Goal: Task Accomplishment & Management: Use online tool/utility

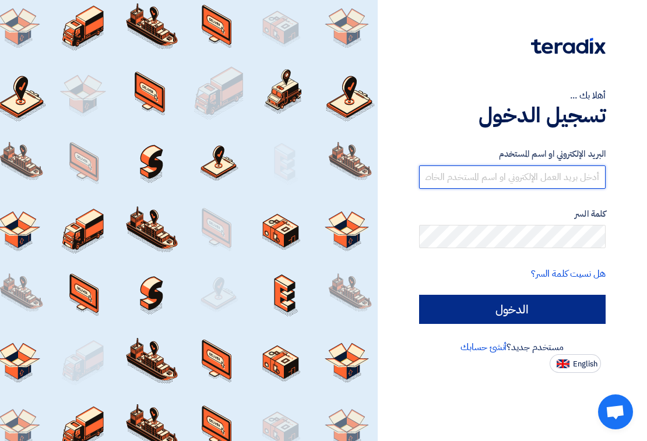
type input "[EMAIL_ADDRESS][DOMAIN_NAME]"
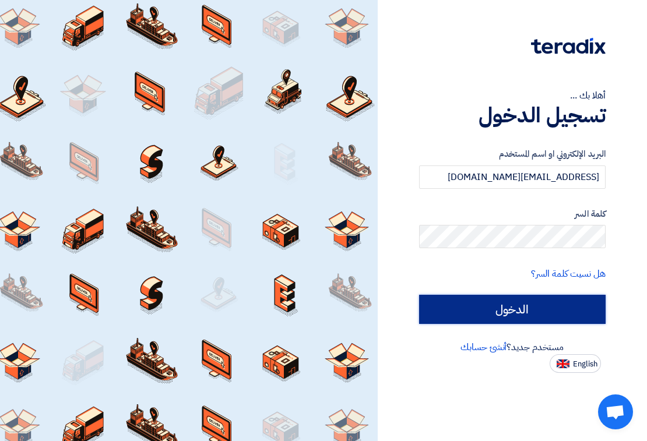
click at [482, 303] on input "الدخول" at bounding box center [512, 309] width 187 height 29
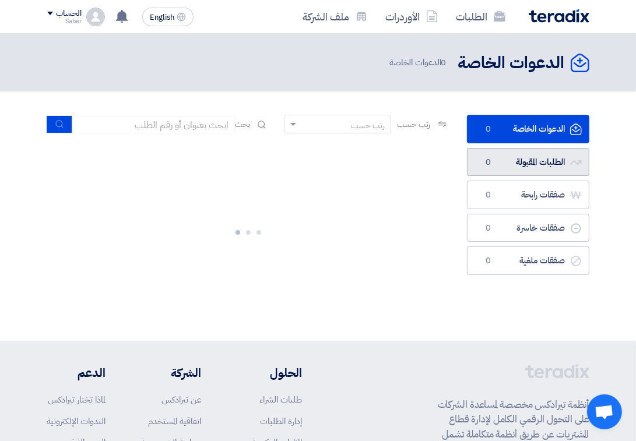
click at [501, 161] on link "الطلبات المقبولة الطلبات المقبولة 0" at bounding box center [528, 162] width 122 height 29
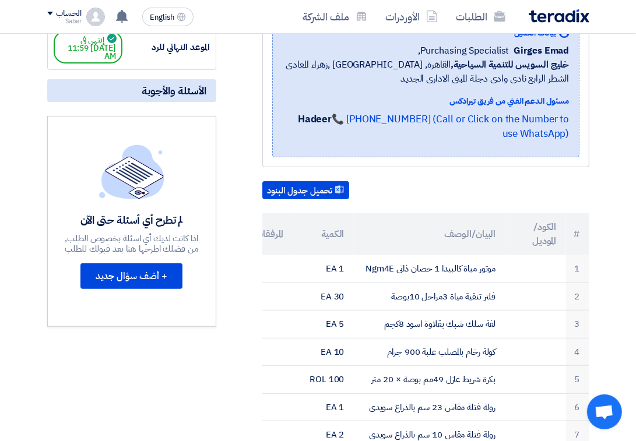
scroll to position [73, 0]
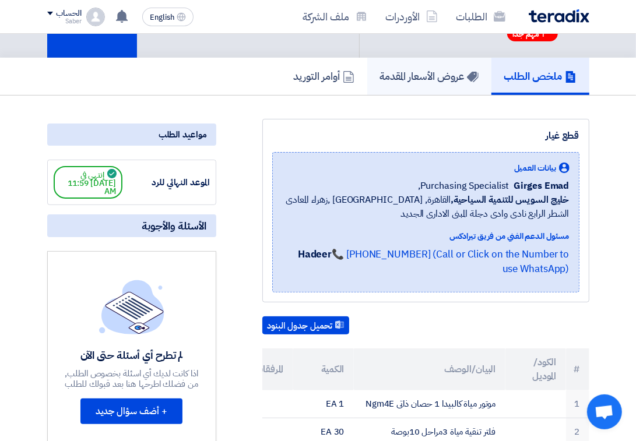
click at [450, 72] on h5 "عروض الأسعار المقدمة" at bounding box center [429, 75] width 99 height 13
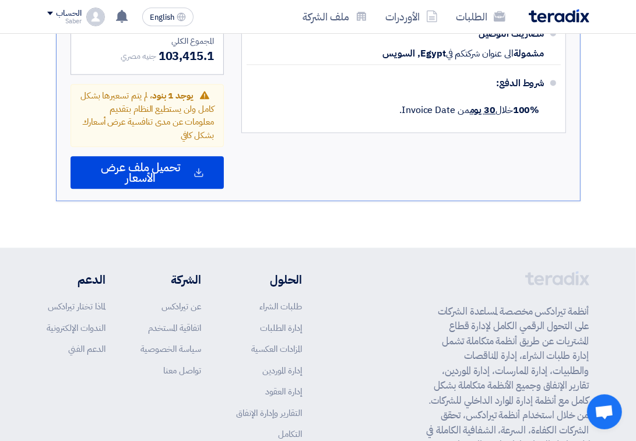
scroll to position [1579, 0]
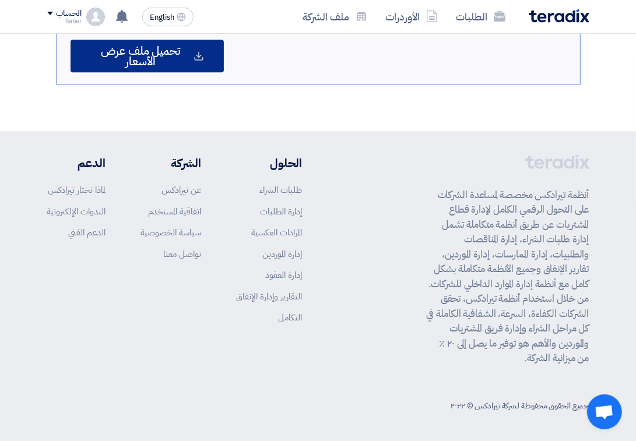
click at [164, 52] on span "تحميل ملف عرض الأسعار" at bounding box center [140, 55] width 101 height 21
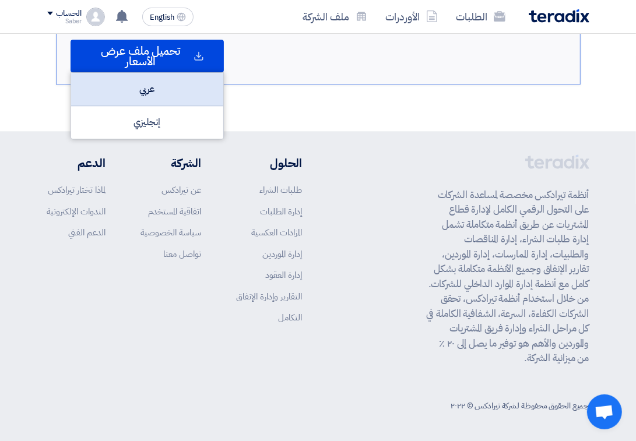
click at [184, 94] on div "عربي" at bounding box center [147, 89] width 152 height 33
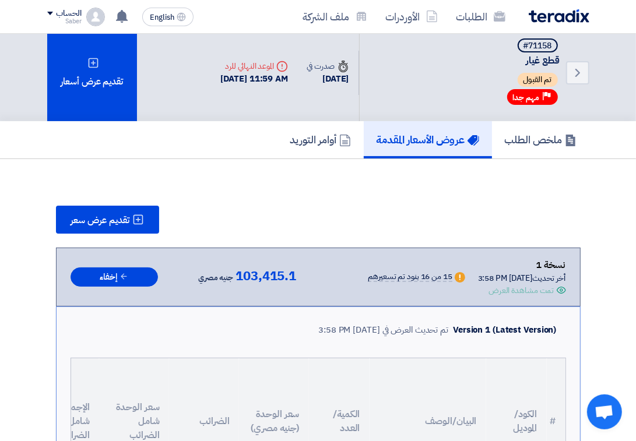
scroll to position [0, 0]
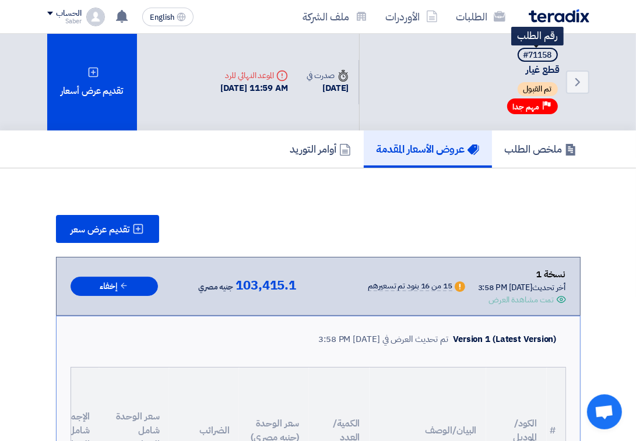
click at [539, 54] on div "#71158" at bounding box center [538, 55] width 29 height 8
copy div "71158"
